Goal: Information Seeking & Learning: Find contact information

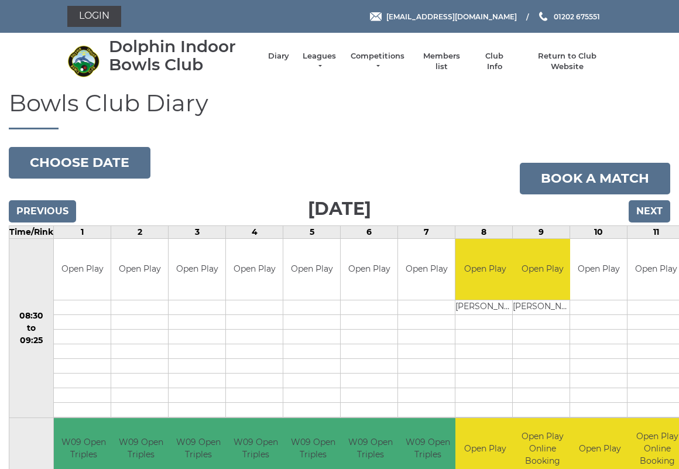
scroll to position [3, 0]
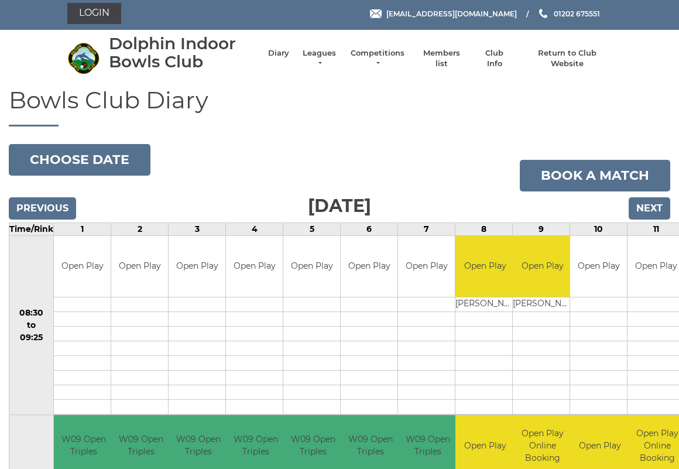
click at [449, 57] on link "Members list" at bounding box center [441, 58] width 49 height 21
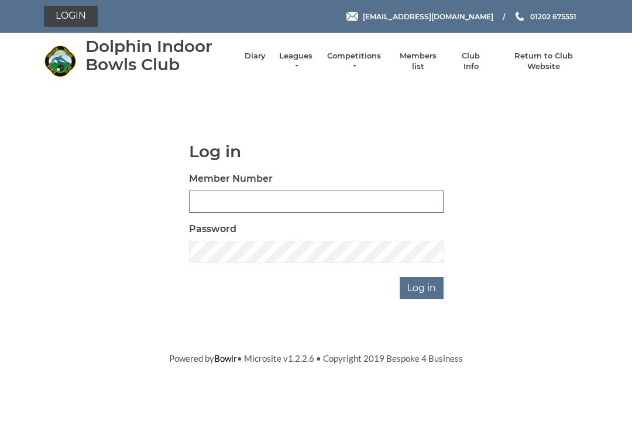
type input "3227"
click at [422, 287] on input "Log in" at bounding box center [422, 288] width 44 height 22
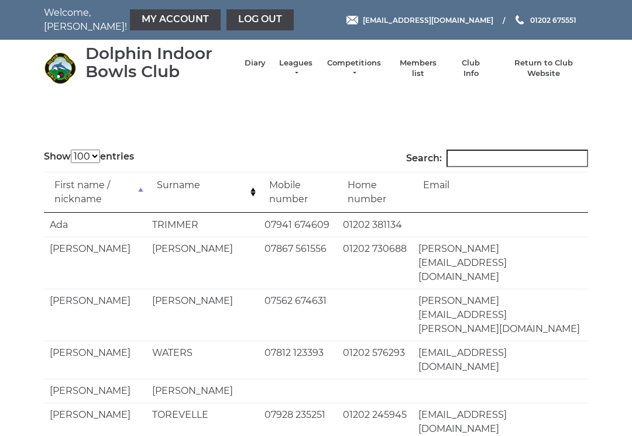
select select "100"
click at [488, 157] on input "Search:" at bounding box center [517, 159] width 142 height 18
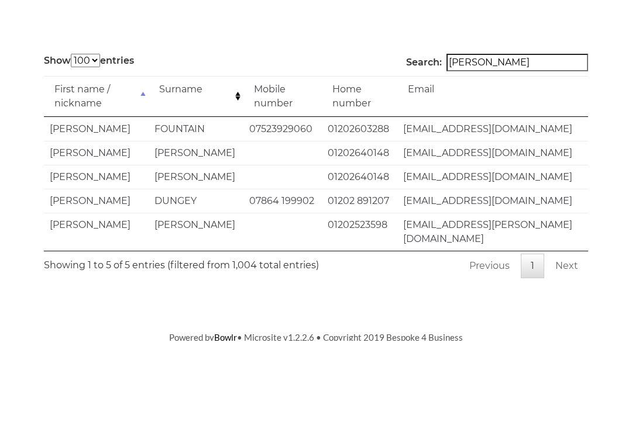
click at [503, 150] on input "Sue" at bounding box center [517, 159] width 142 height 18
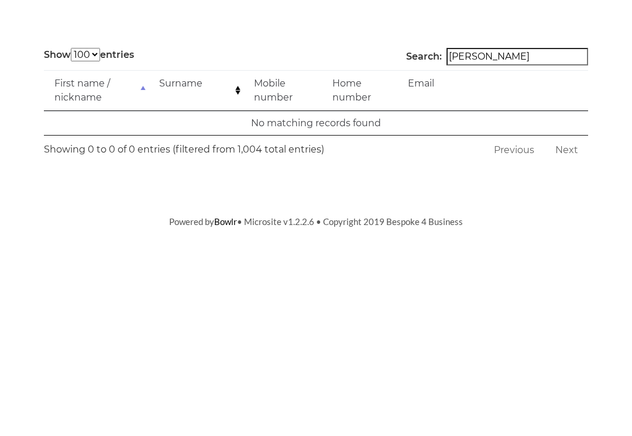
click at [522, 172] on td "Email" at bounding box center [492, 192] width 191 height 41
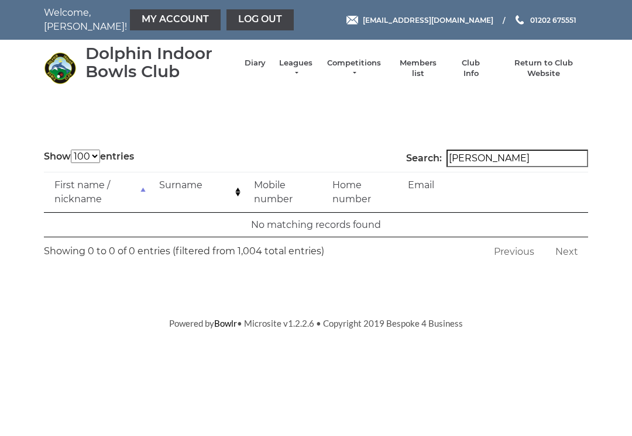
click at [486, 165] on input "Sue Taylor" at bounding box center [517, 159] width 142 height 18
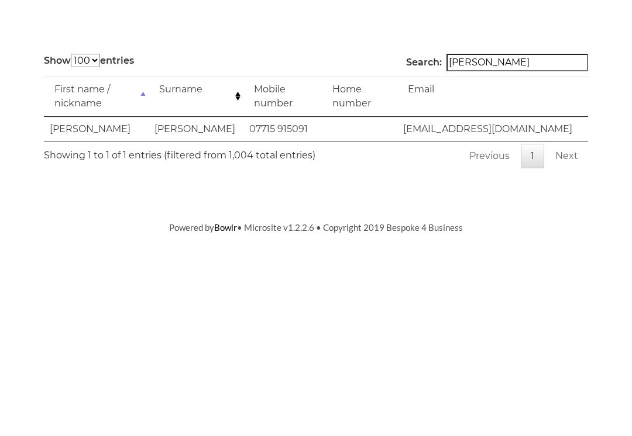
click at [494, 150] on input "Susan Taylor" at bounding box center [517, 159] width 142 height 18
click at [487, 150] on input "Susan Taylor" at bounding box center [517, 159] width 142 height 18
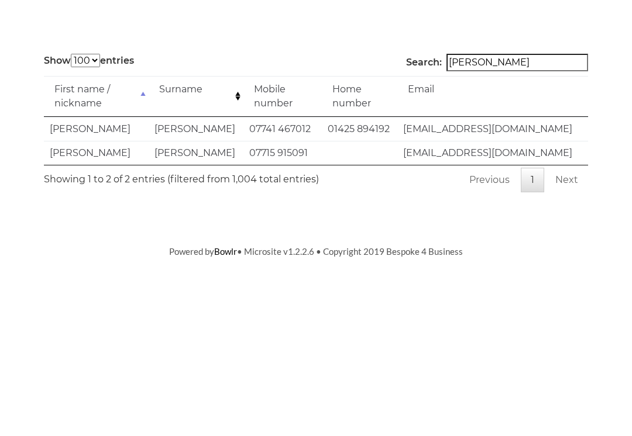
type input "Taylor"
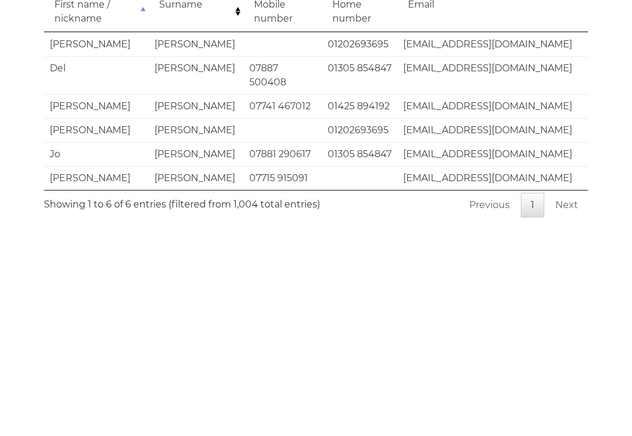
scroll to position [15, 0]
